Goal: Information Seeking & Learning: Learn about a topic

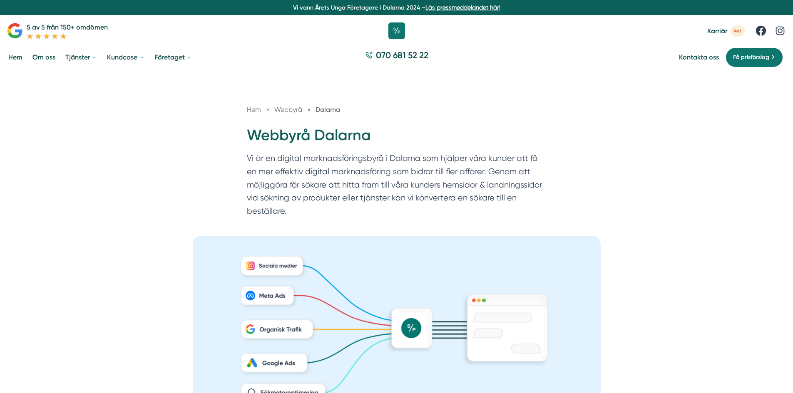
click at [736, 30] on span "4st" at bounding box center [737, 30] width 14 height 11
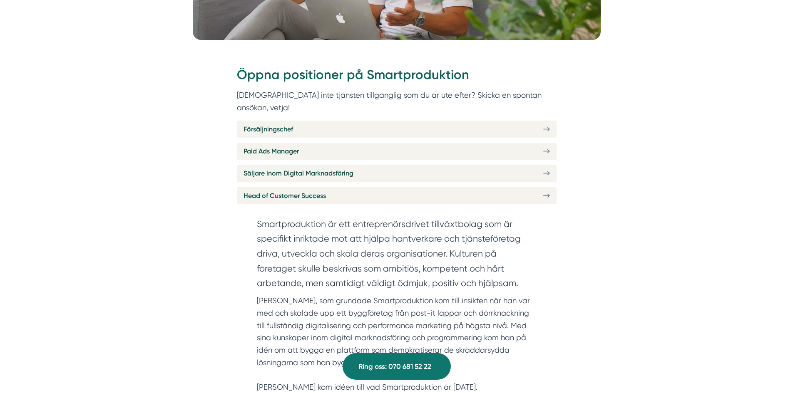
scroll to position [291, 0]
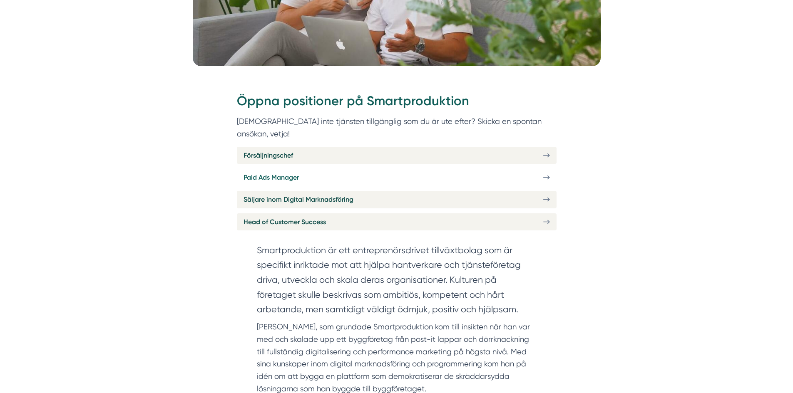
click at [372, 172] on link "Paid Ads Manager" at bounding box center [397, 177] width 320 height 17
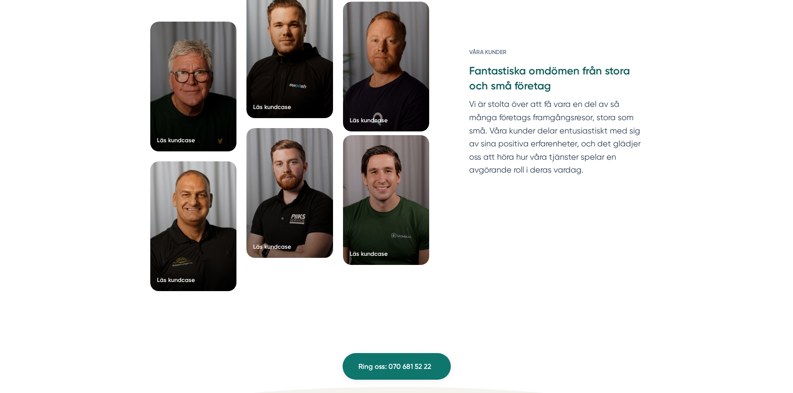
scroll to position [1162, 0]
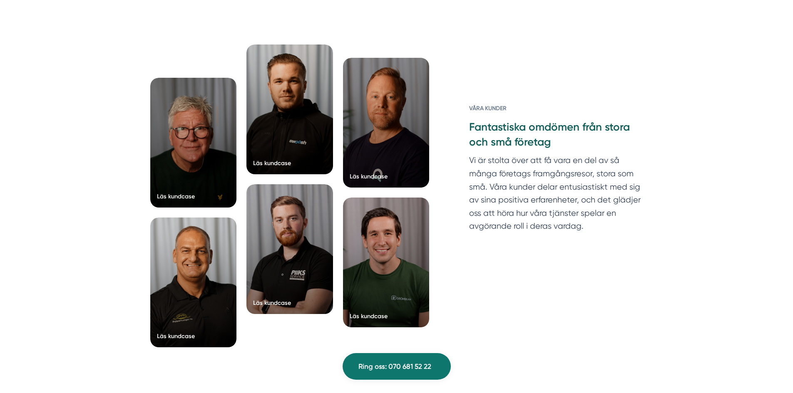
click at [507, 129] on h3 "Fantastiska omdömen från stora och små företag" at bounding box center [555, 137] width 173 height 34
click at [491, 104] on h6 "Våra kunder" at bounding box center [555, 112] width 173 height 16
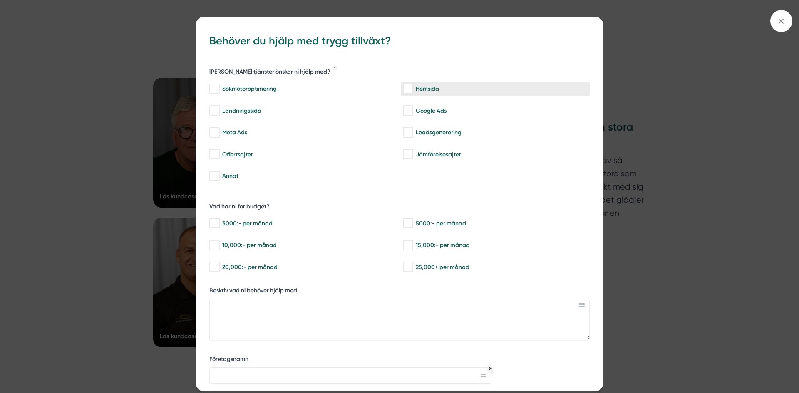
drag, startPoint x: 479, startPoint y: 93, endPoint x: 474, endPoint y: 94, distance: 5.3
click at [478, 93] on div "Hemsida" at bounding box center [495, 89] width 185 height 8
click at [412, 93] on input "Hemsida" at bounding box center [408, 89] width 10 height 8
checkbox input "true"
drag, startPoint x: 660, startPoint y: 173, endPoint x: 676, endPoint y: 139, distance: 37.4
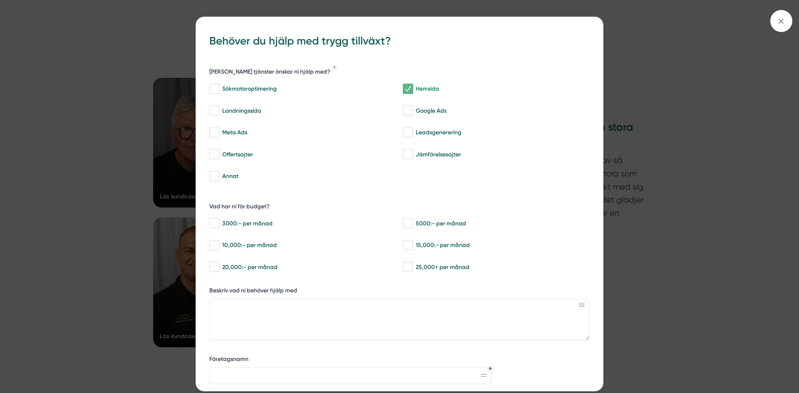
click at [661, 171] on div "bbc9b822-b2c6-488a-ab3e-9a2d59e49c7c Behöver du hjälp med trygg tillväxt? Vilka…" at bounding box center [399, 196] width 799 height 393
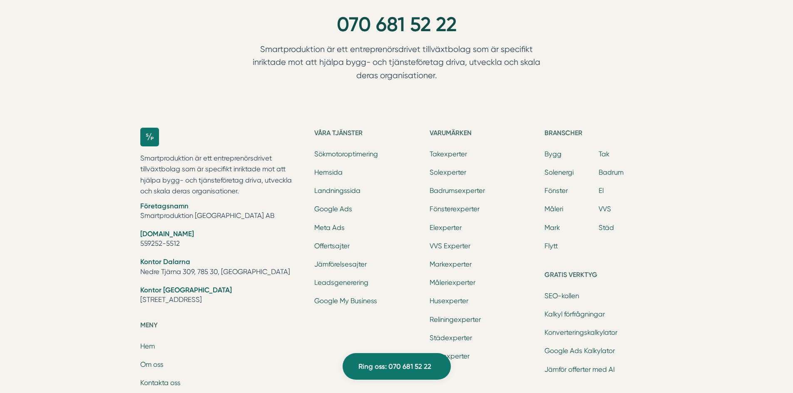
scroll to position [1661, 0]
click at [453, 126] on h5 "Varumärken" at bounding box center [483, 132] width 108 height 13
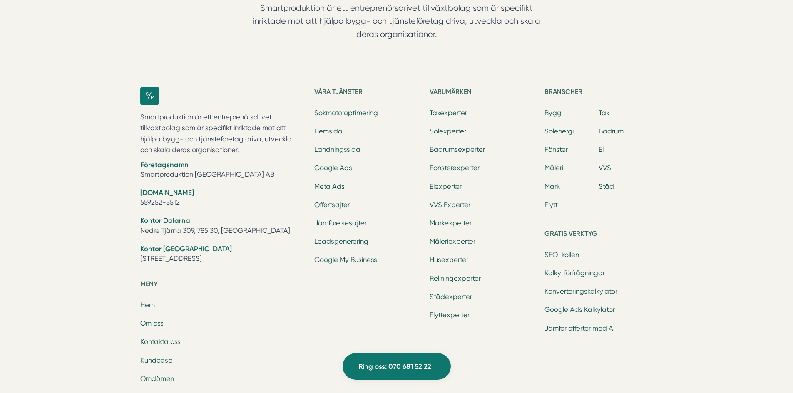
scroll to position [1703, 0]
click at [449, 107] on link "Takexperter" at bounding box center [447, 111] width 37 height 8
click at [453, 144] on link "Badrumsexperter" at bounding box center [456, 148] width 55 height 8
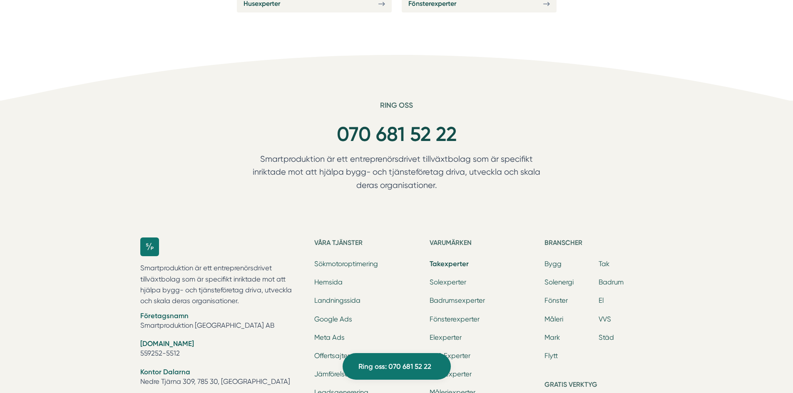
scroll to position [1331, 0]
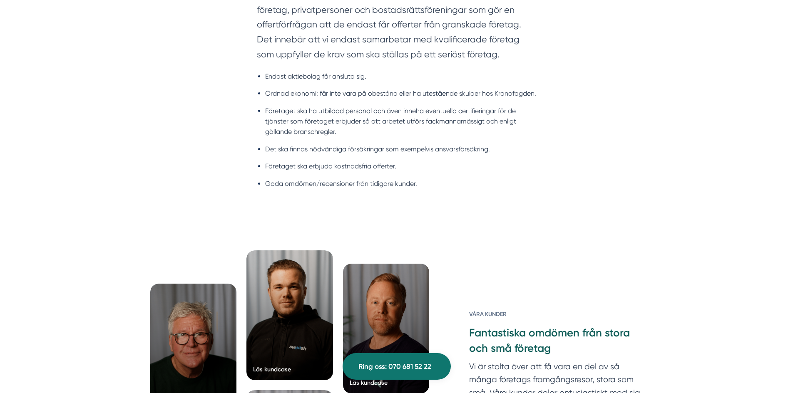
scroll to position [1331, 0]
